Goal: Task Accomplishment & Management: Complete application form

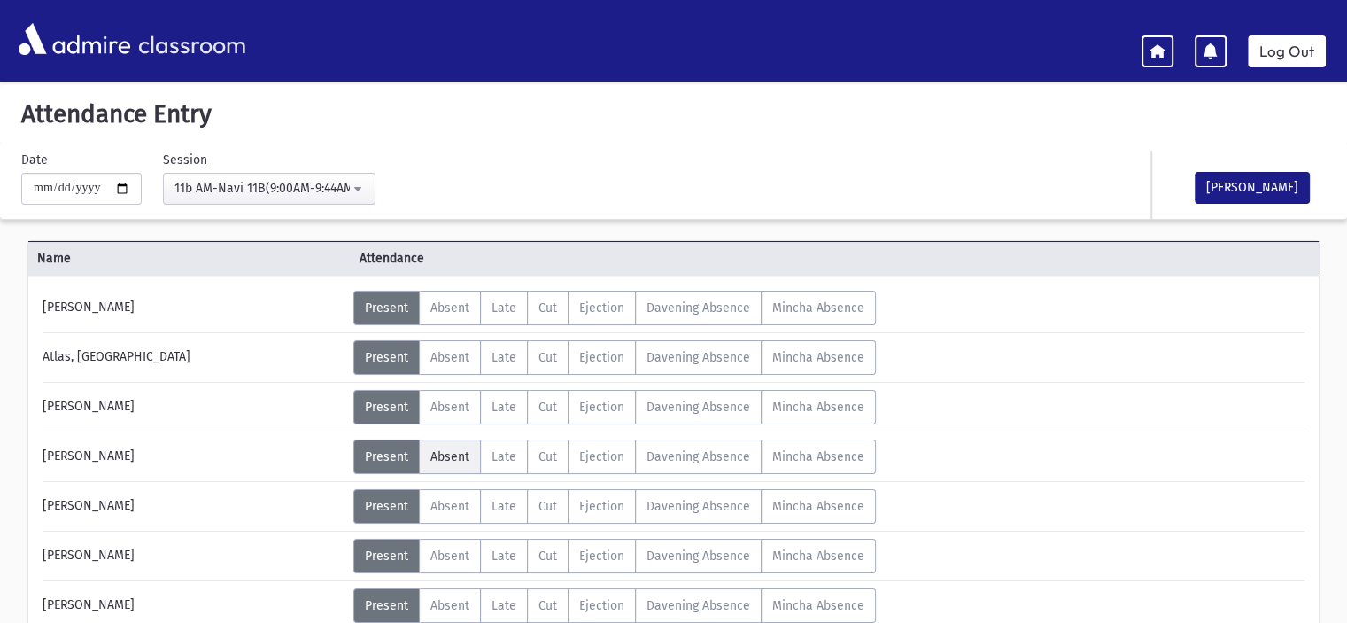
click at [461, 455] on span "Absent" at bounding box center [449, 456] width 39 height 15
click at [438, 598] on span "Absent" at bounding box center [449, 605] width 39 height 15
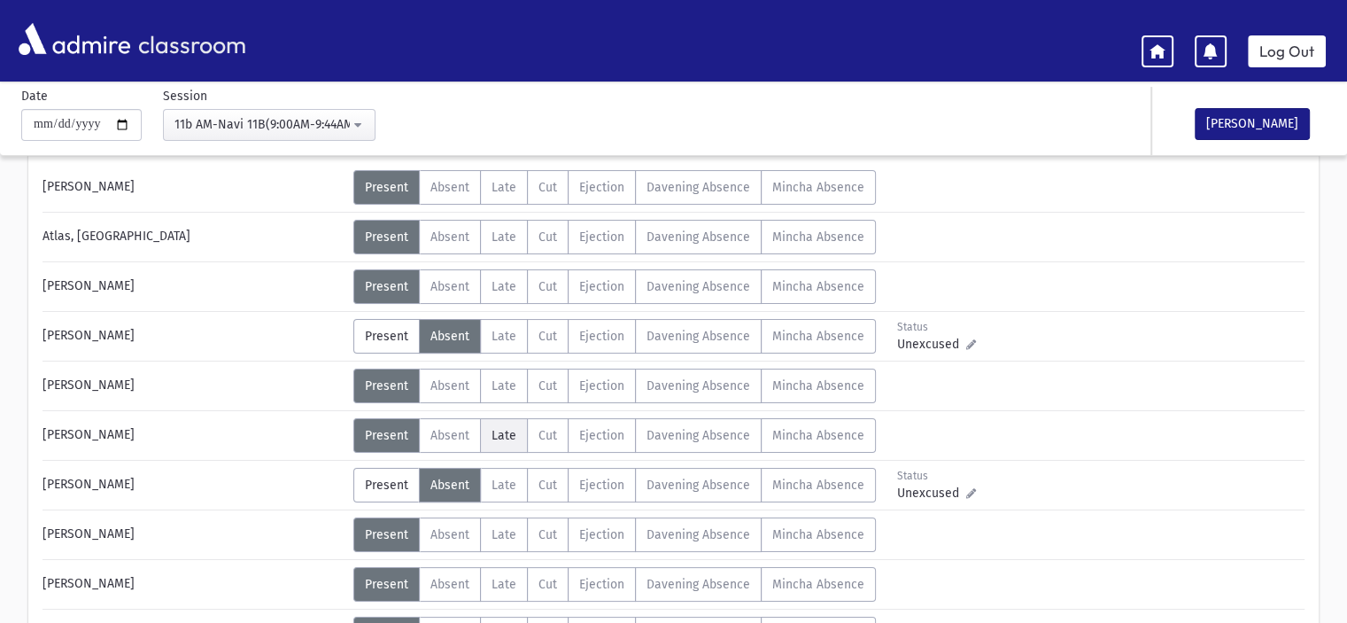
scroll to position [177, 0]
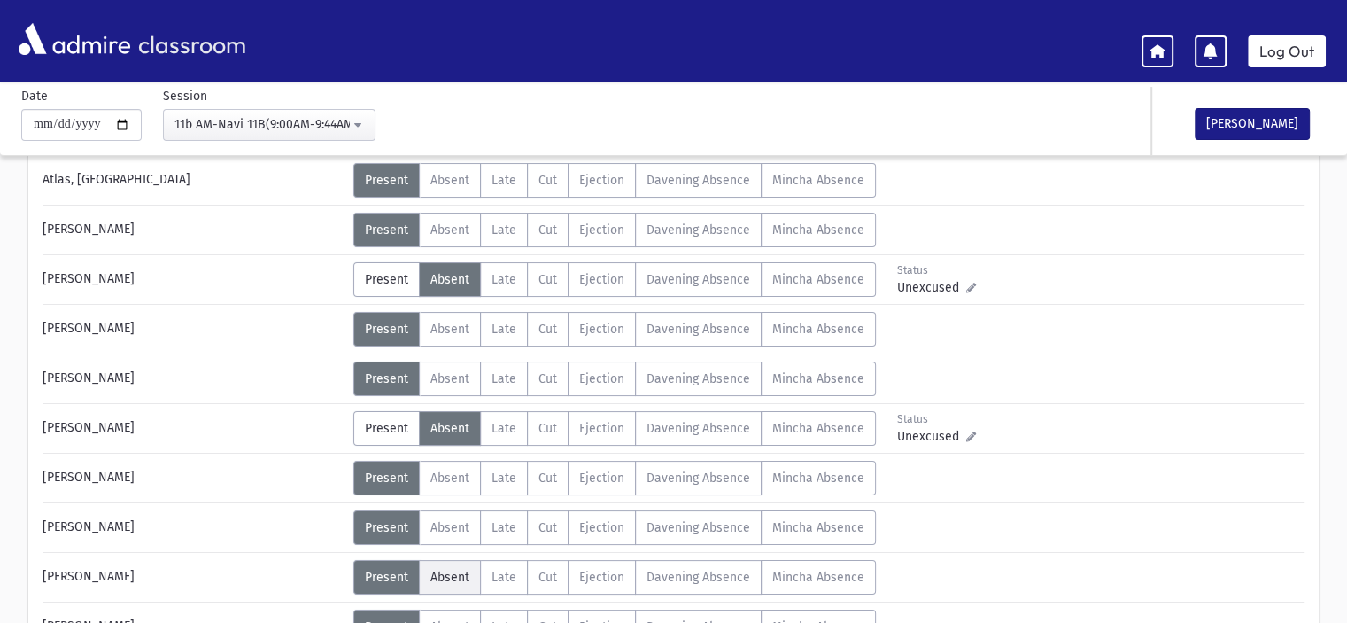
click at [453, 566] on label "Absent A" at bounding box center [450, 577] width 62 height 35
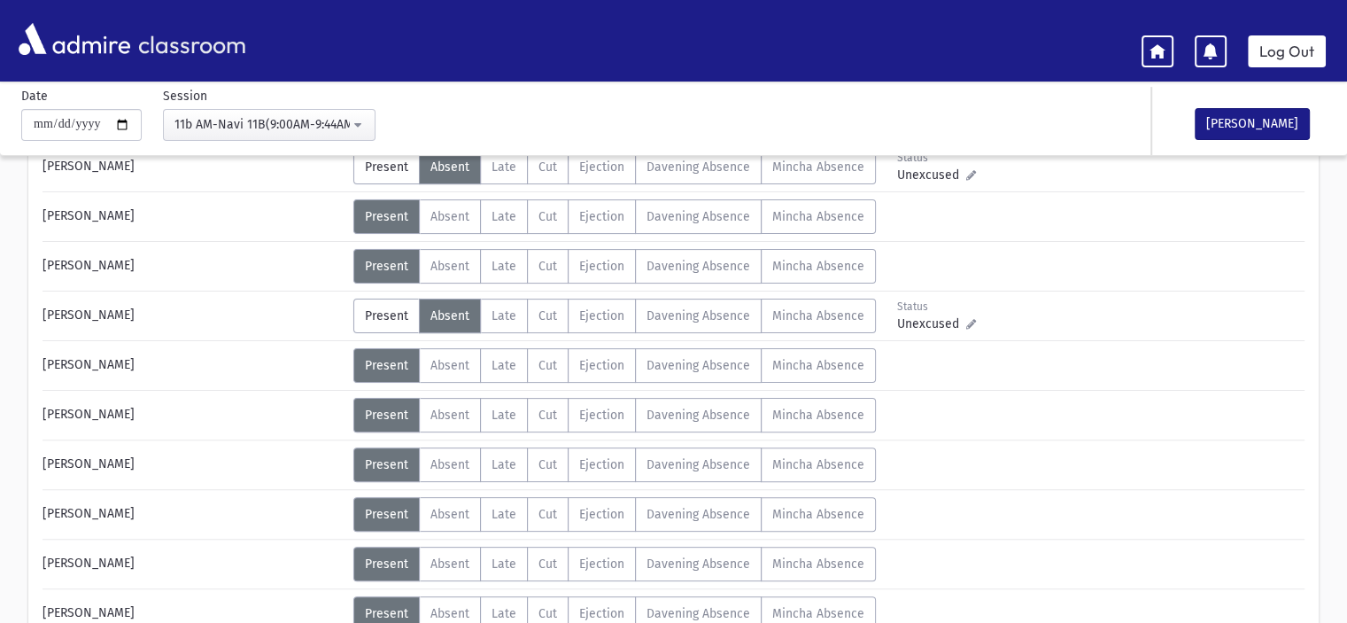
scroll to position [354, 0]
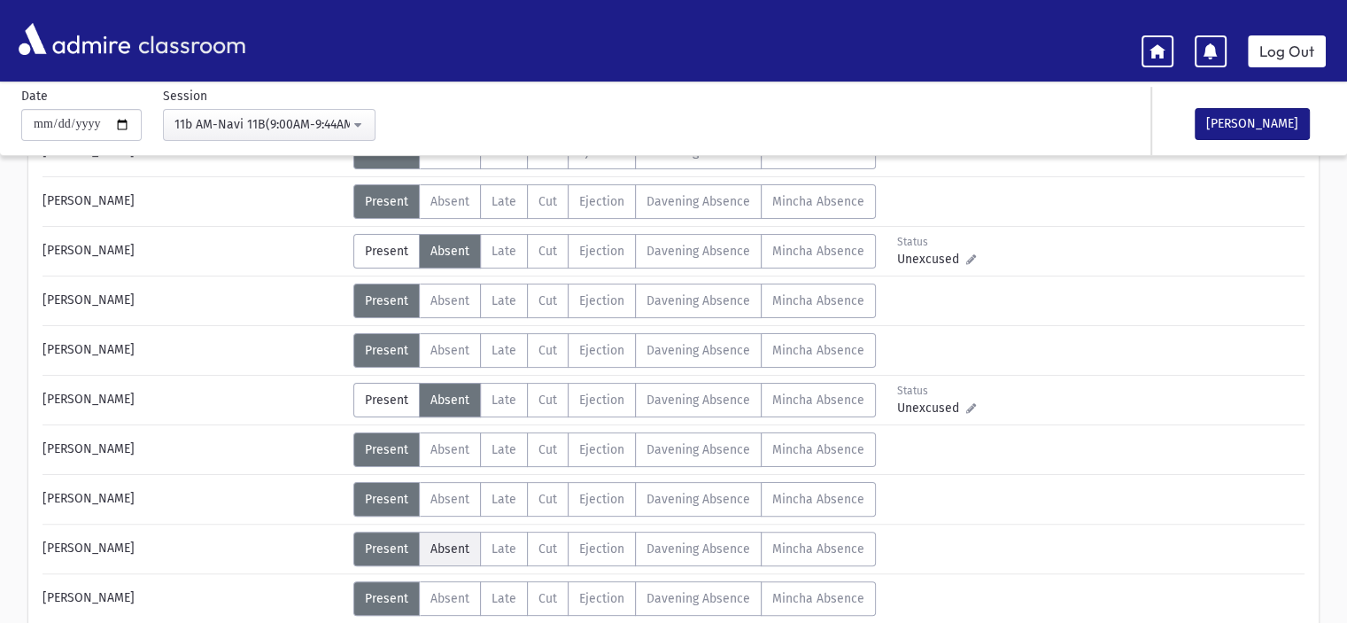
click at [441, 541] on span "Absent" at bounding box center [449, 548] width 39 height 15
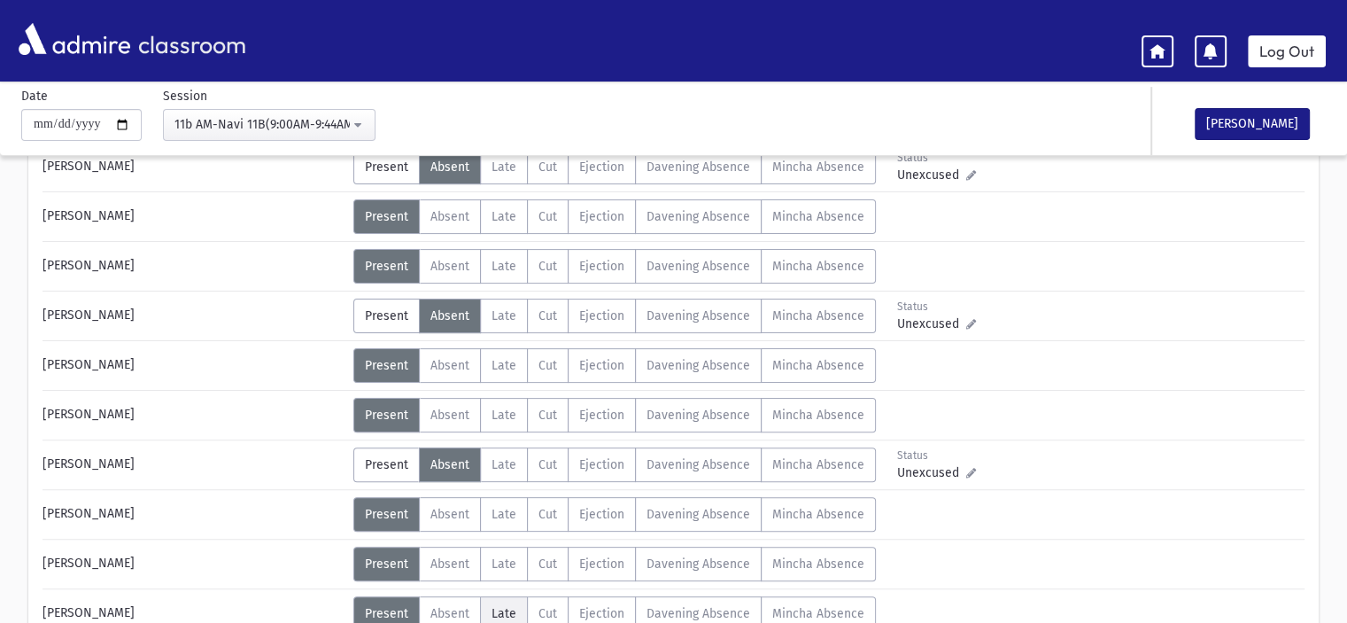
scroll to position [531, 0]
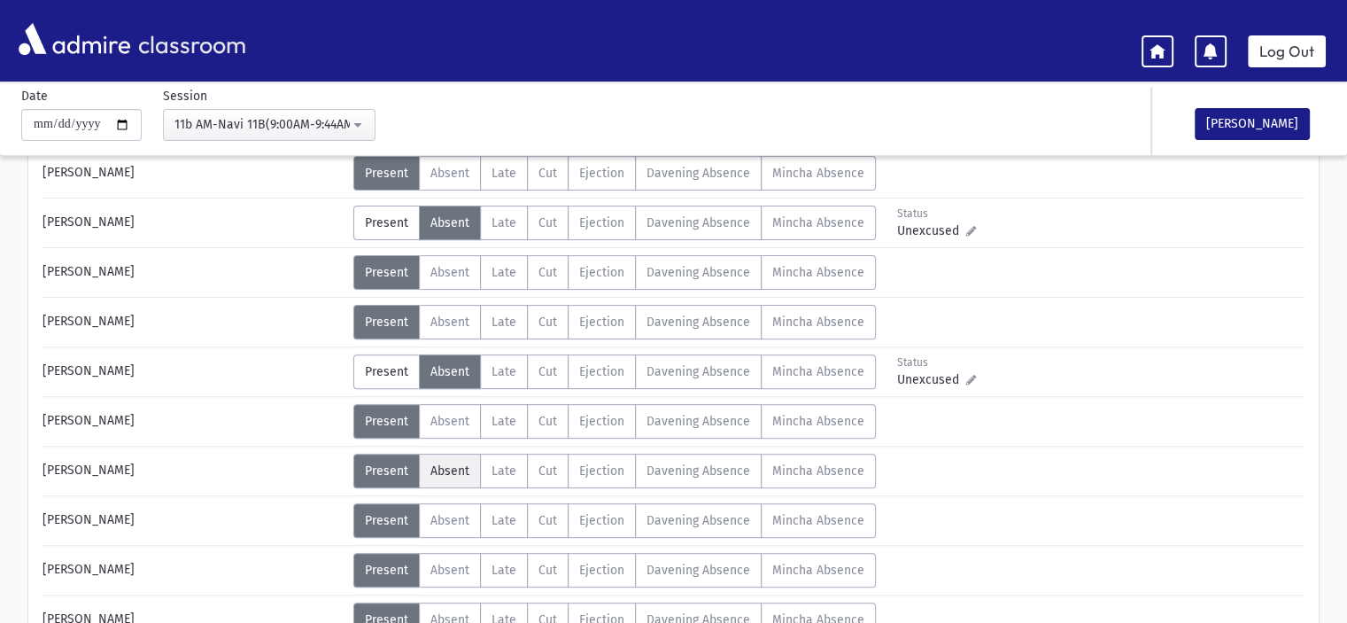
click at [449, 468] on span "Absent" at bounding box center [449, 470] width 39 height 15
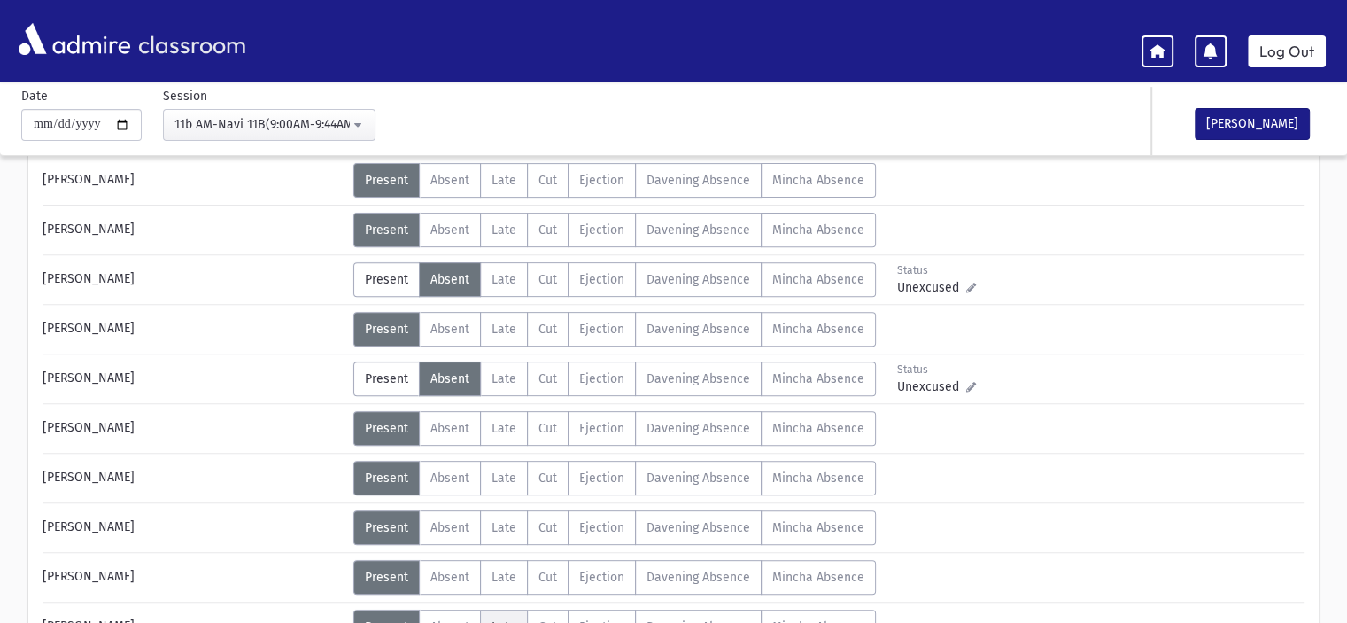
scroll to position [708, 0]
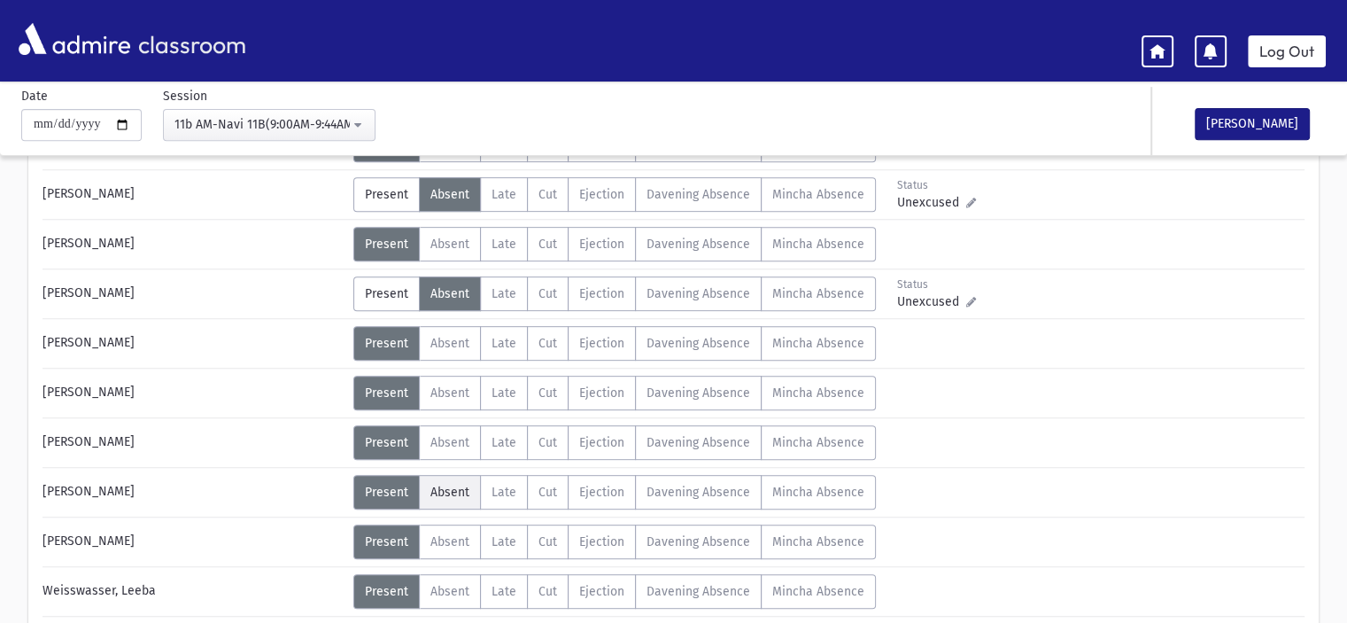
click at [431, 486] on span "Absent" at bounding box center [449, 491] width 39 height 15
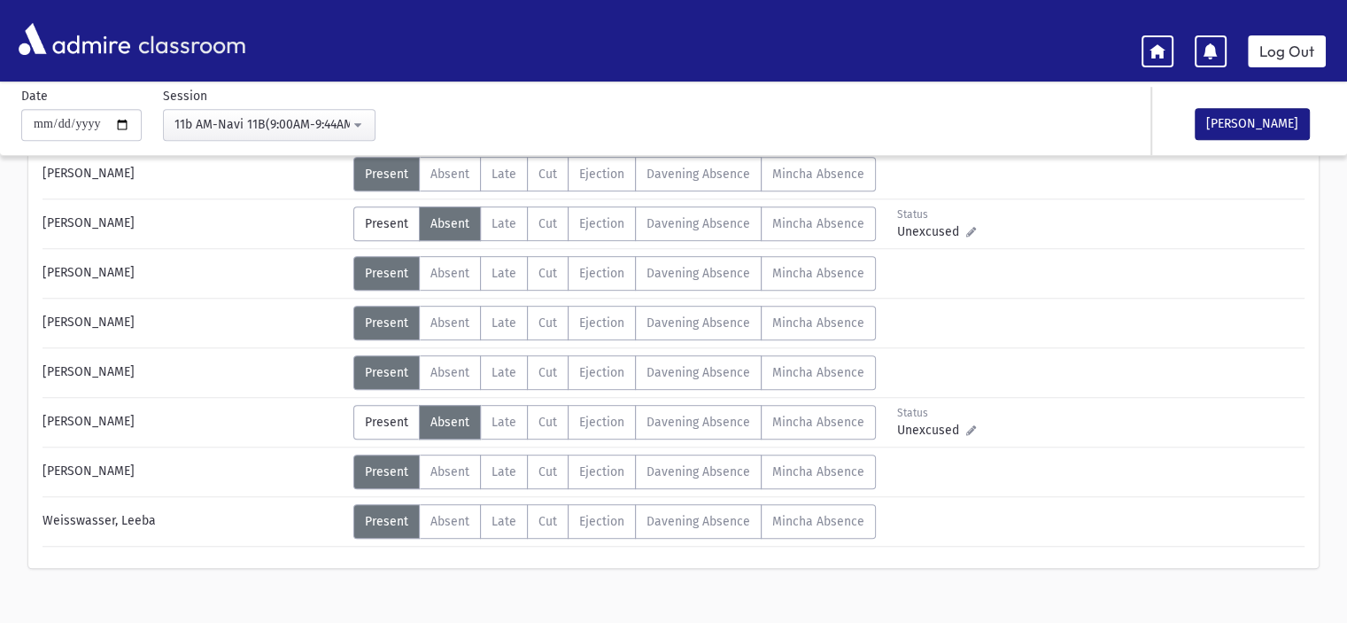
scroll to position [797, 0]
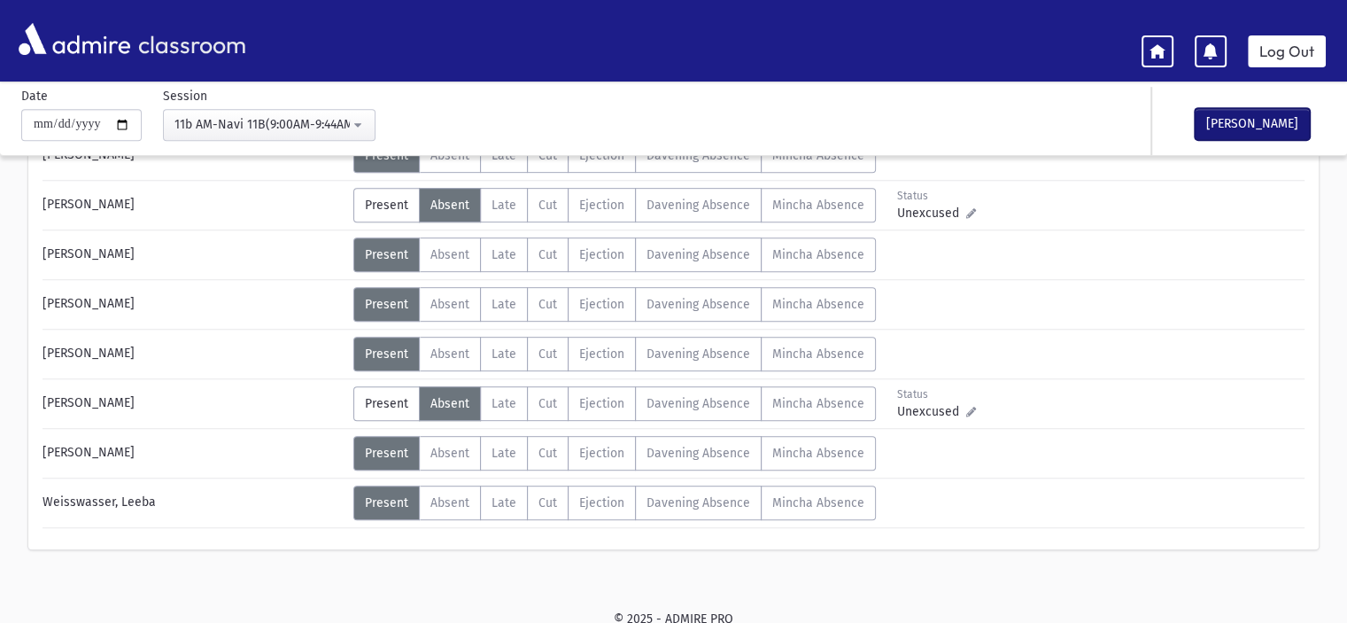
click at [1240, 119] on button "[PERSON_NAME]" at bounding box center [1252, 124] width 115 height 32
